Goal: Register for event/course

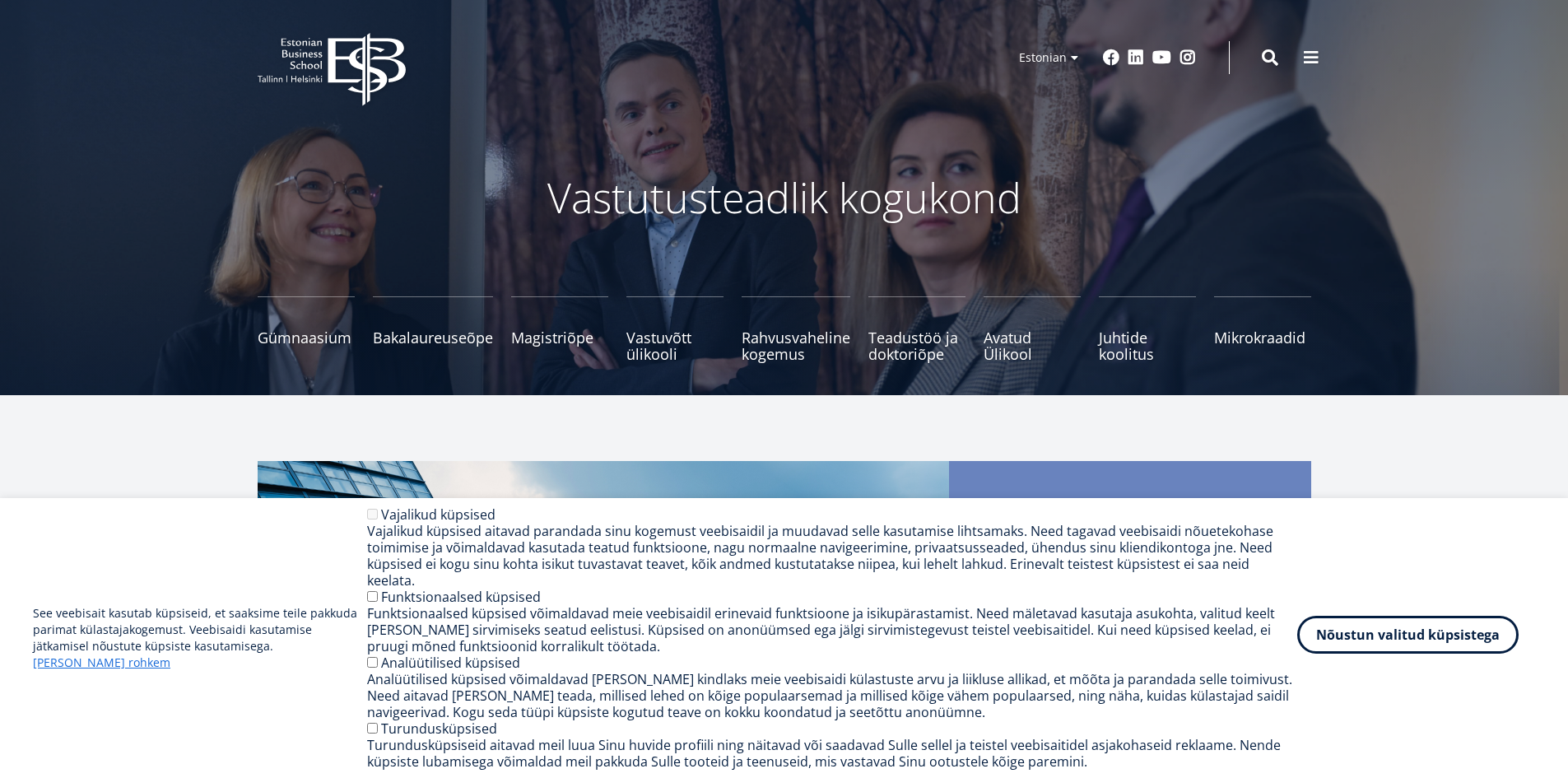
click at [1373, 646] on button "Nõustun valitud küpsistega" at bounding box center [1407, 634] width 222 height 38
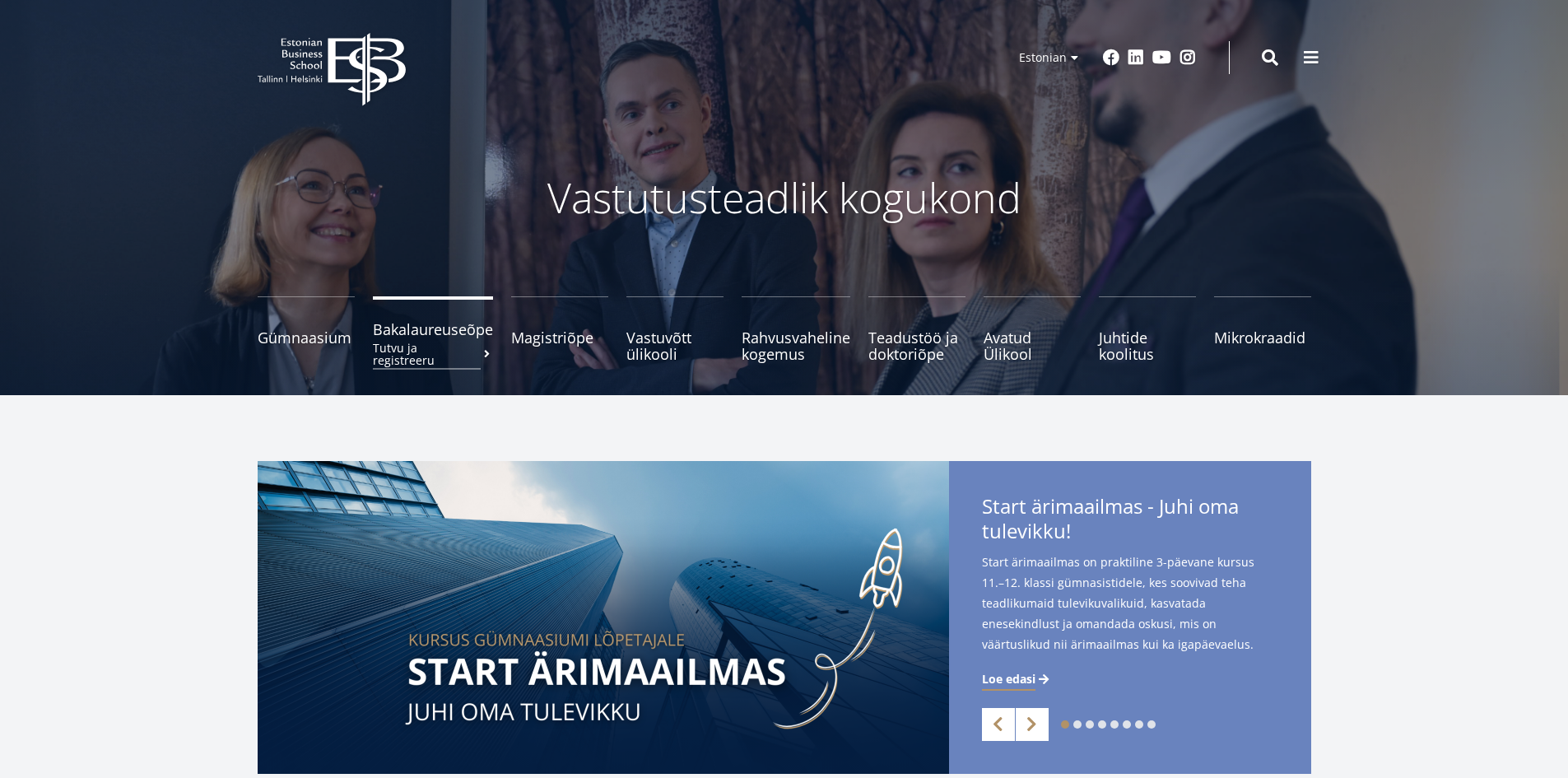
click at [415, 333] on span "Bakalaureuseõpe Tutvu ja registreeru" at bounding box center [432, 329] width 120 height 16
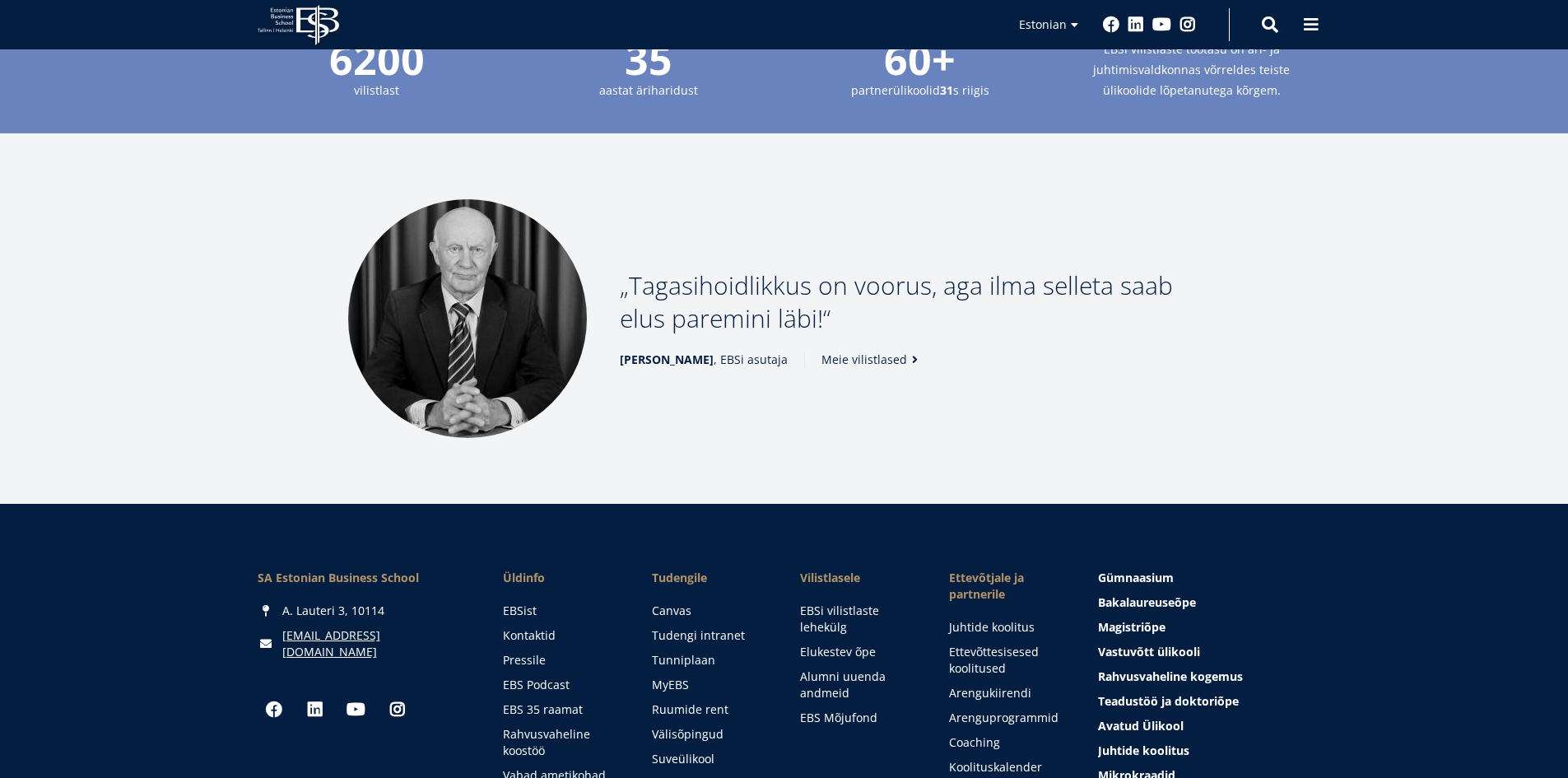
scroll to position [1996, 0]
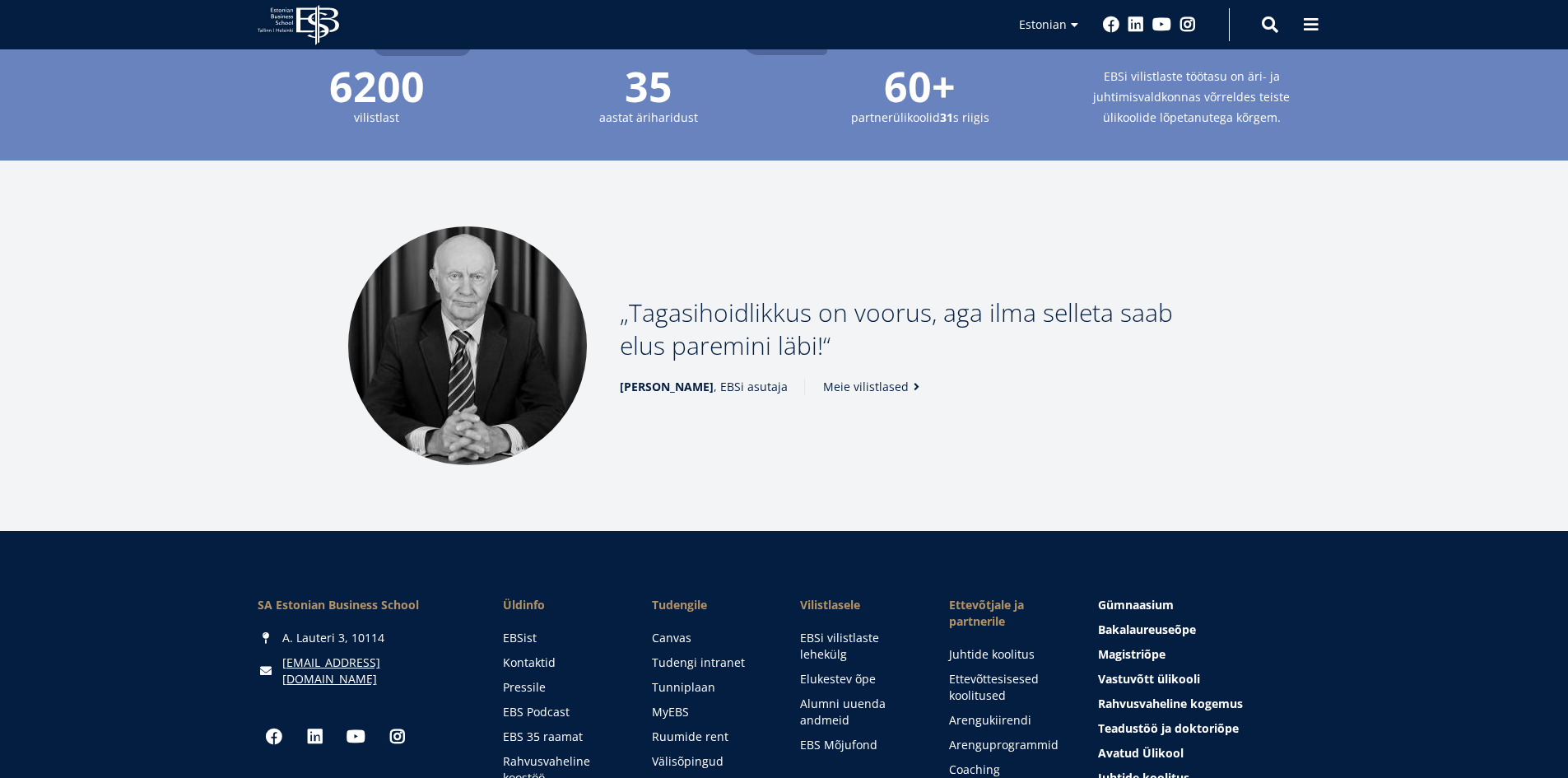
click at [909, 381] on span at bounding box center [917, 387] width 16 height 12
